Goal: Check status: Check status

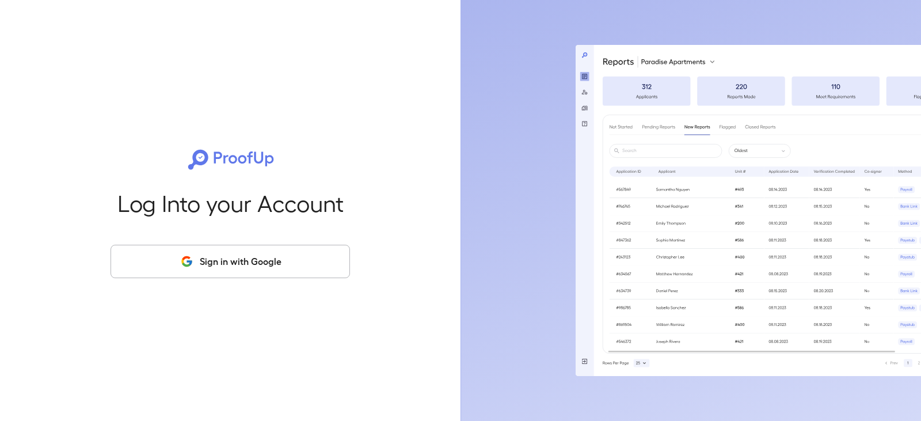
click at [292, 256] on button "Sign in with Google" at bounding box center [231, 261] width 240 height 33
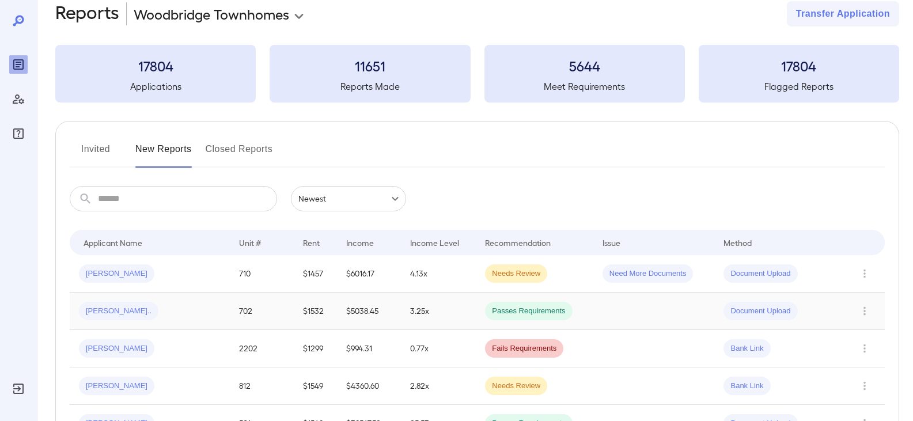
scroll to position [58, 0]
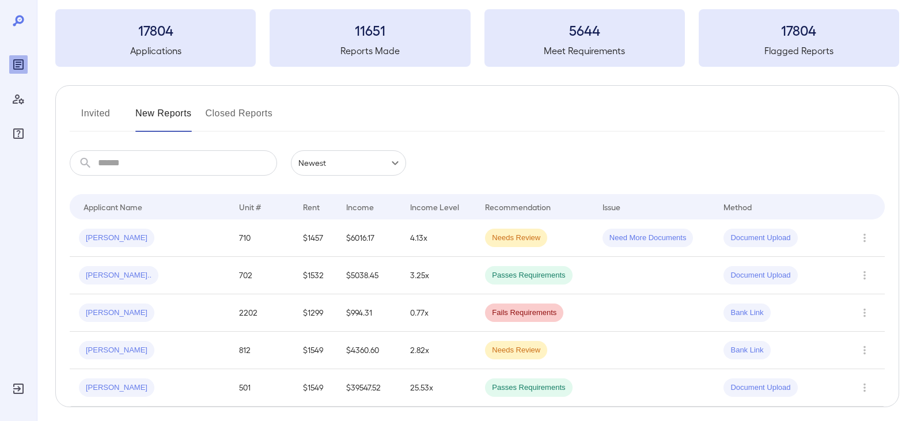
click at [107, 117] on button "Invited" at bounding box center [96, 118] width 52 height 28
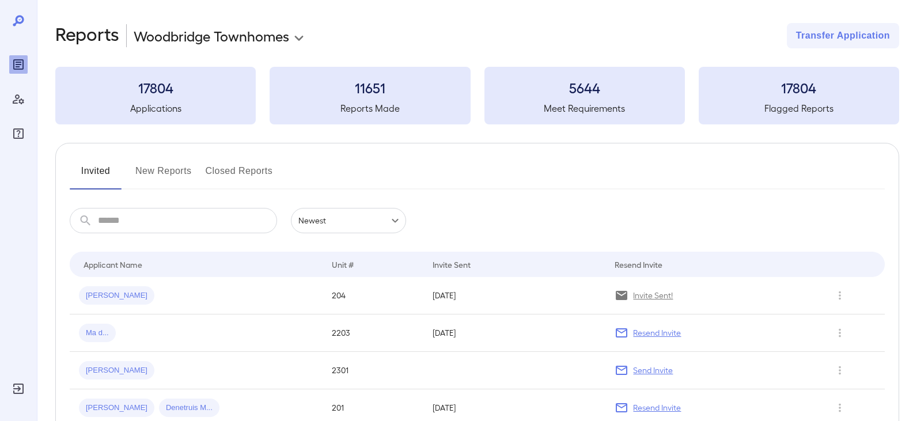
click at [121, 298] on div "[PERSON_NAME]" at bounding box center [116, 295] width 75 height 18
